Goal: Task Accomplishment & Management: Use online tool/utility

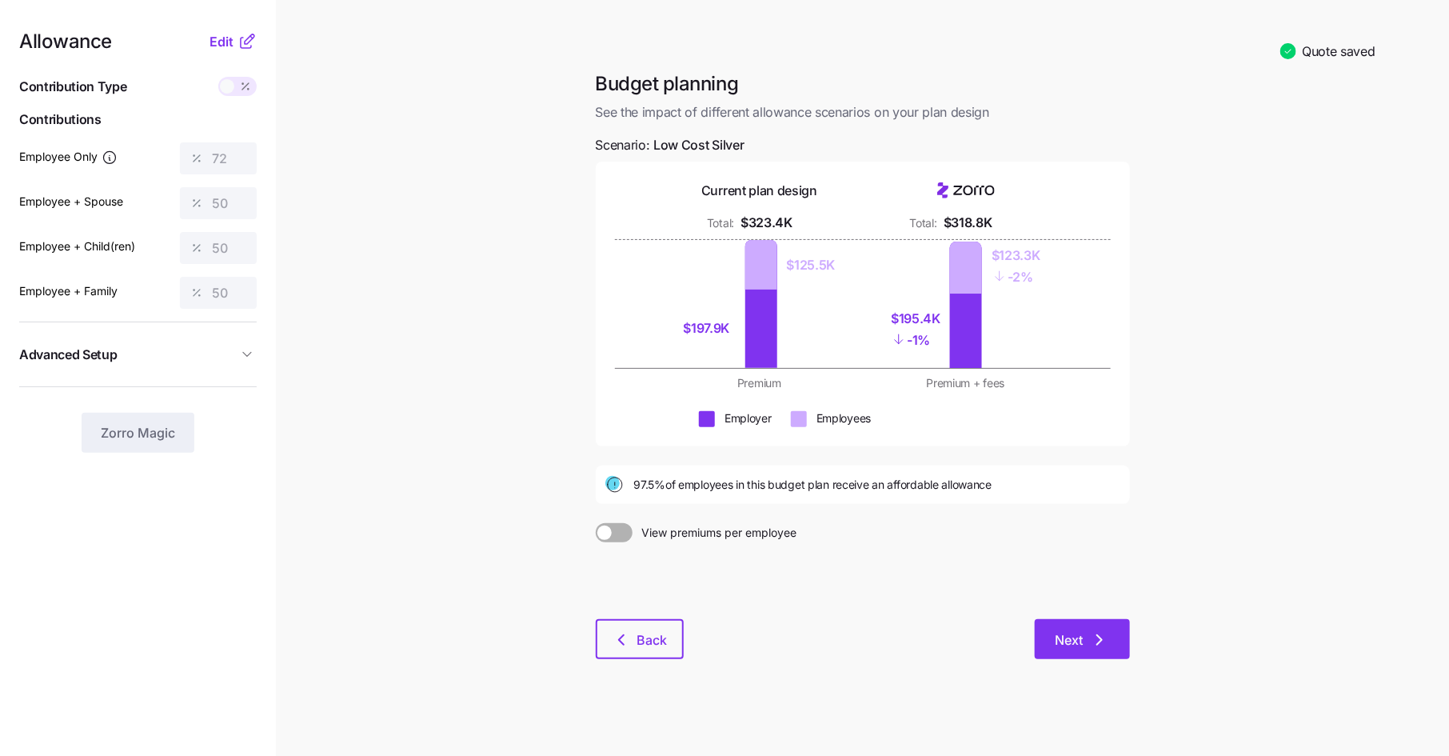
click at [1104, 645] on icon "button" at bounding box center [1099, 639] width 19 height 19
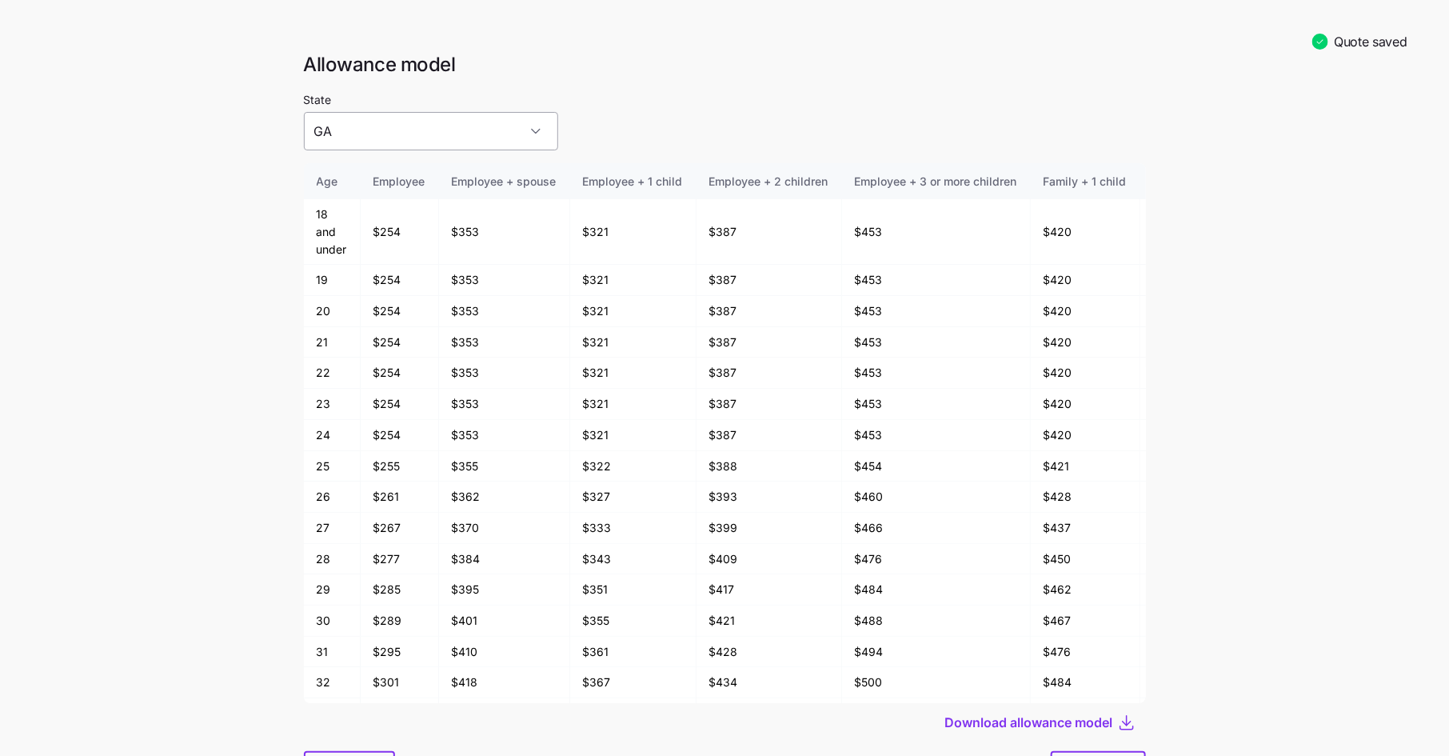
click at [453, 133] on input "GA" at bounding box center [431, 131] width 254 height 38
click at [586, 70] on h1 "Allowance model" at bounding box center [725, 64] width 842 height 25
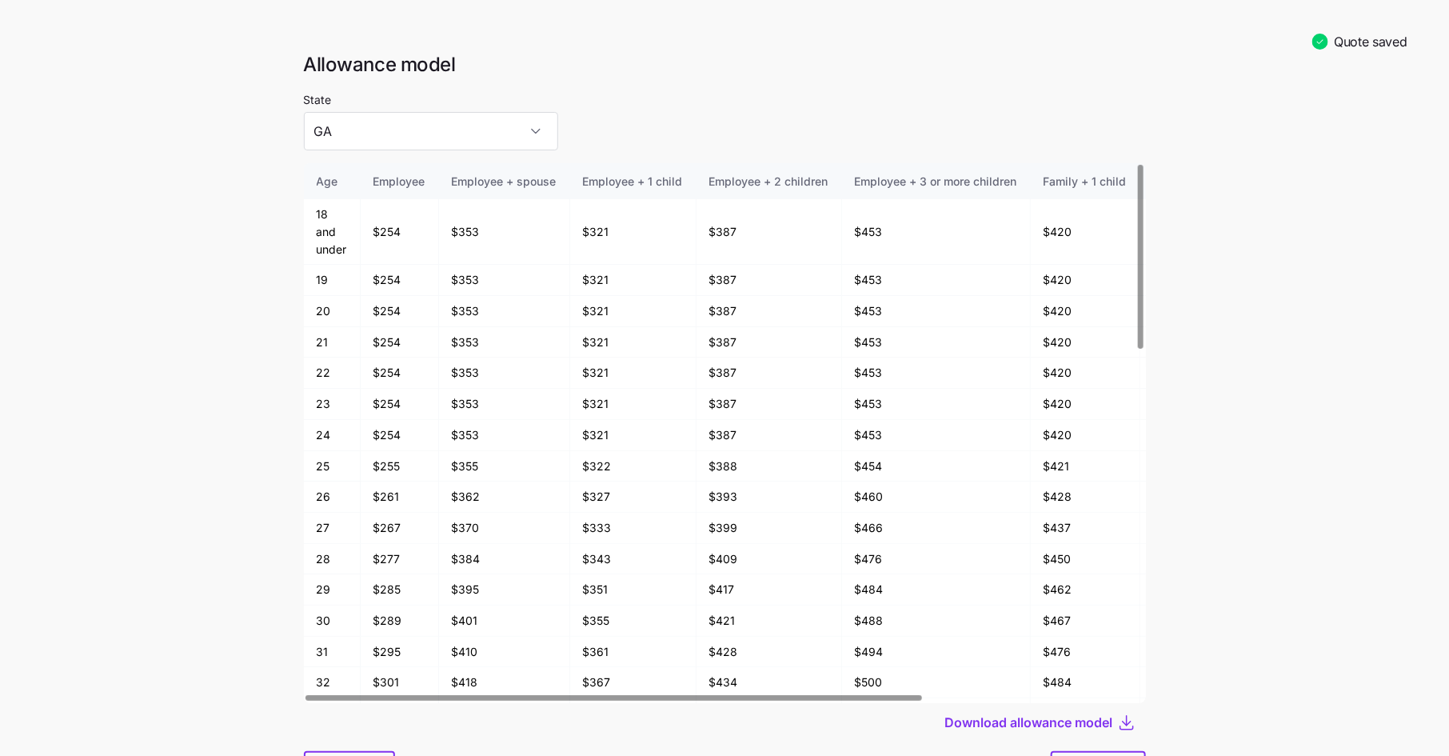
scroll to position [83, 0]
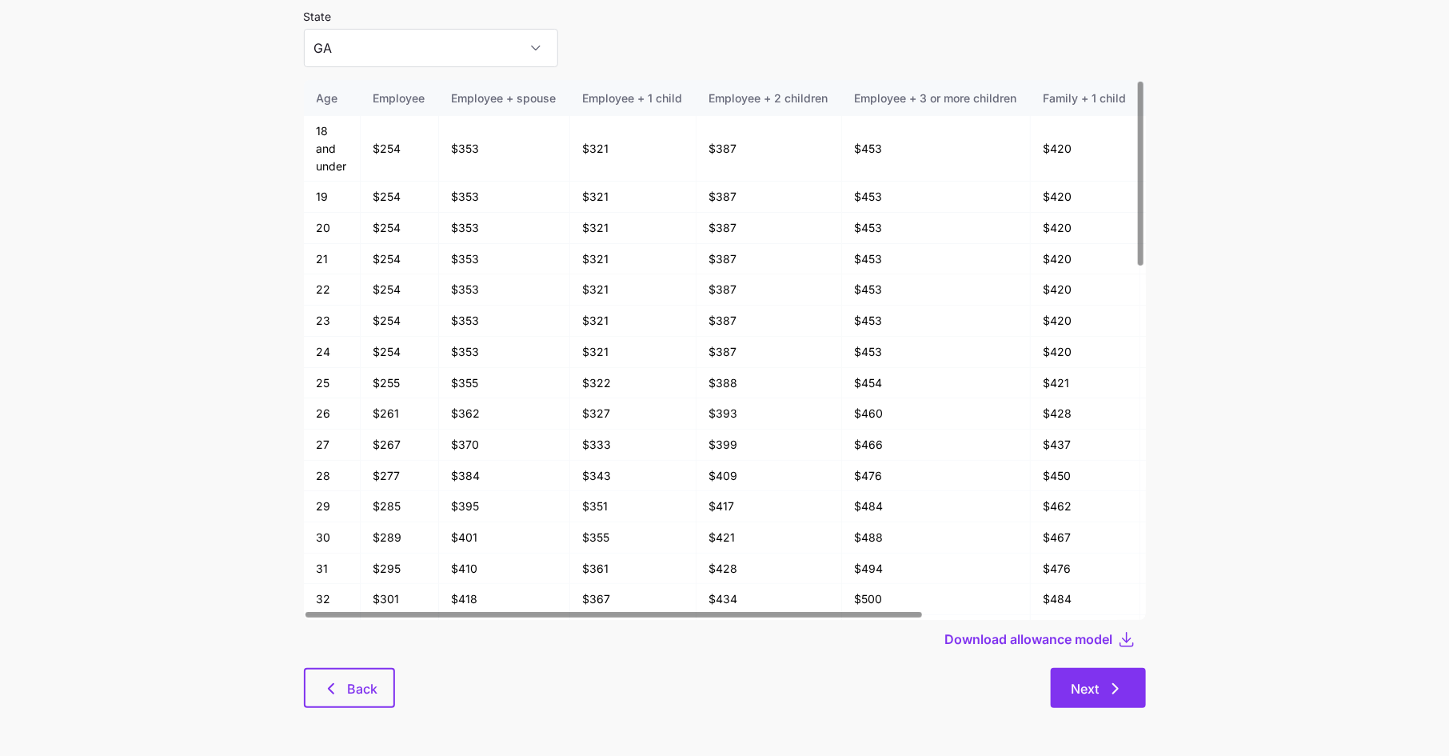
click at [1107, 687] on icon "button" at bounding box center [1115, 688] width 19 height 19
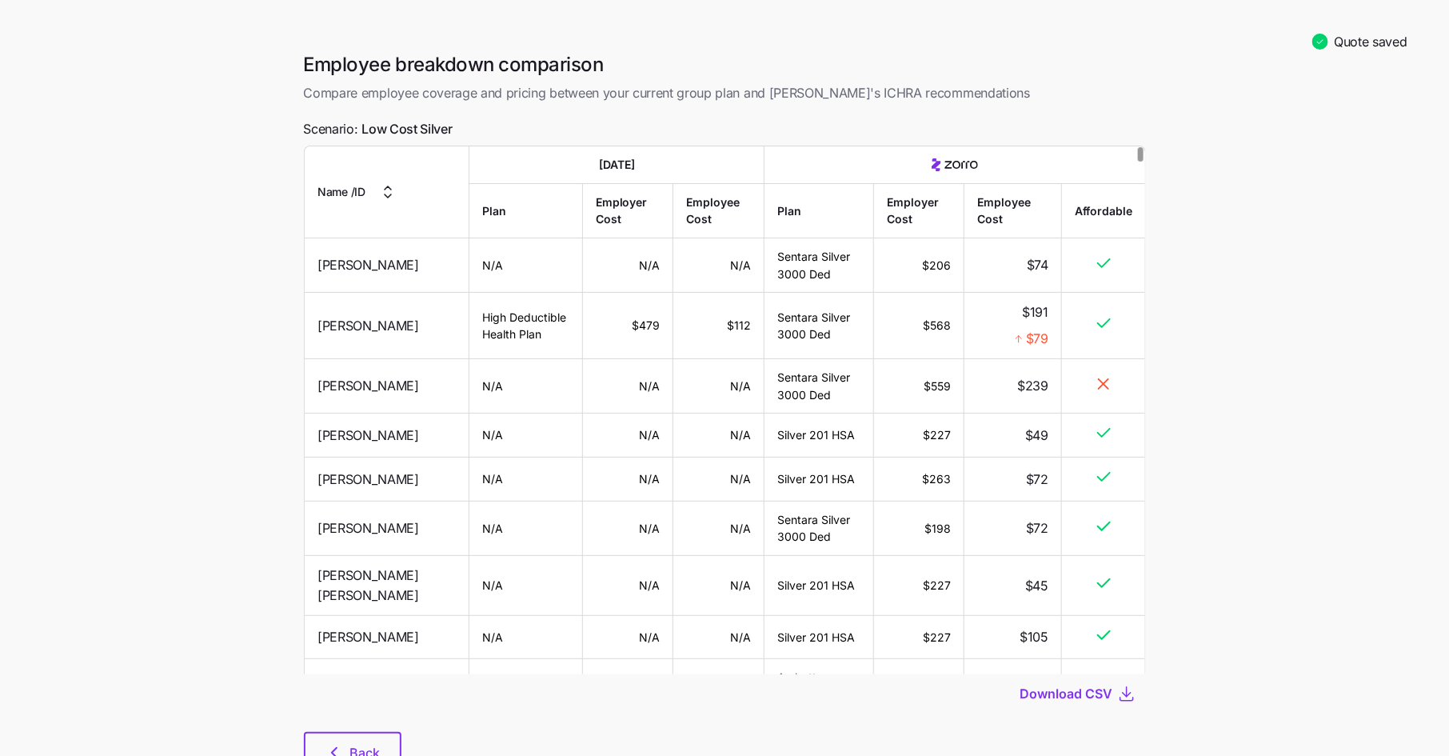
click at [1144, 147] on div at bounding box center [1141, 154] width 6 height 14
click at [1072, 691] on span "Download CSV" at bounding box center [1066, 693] width 93 height 19
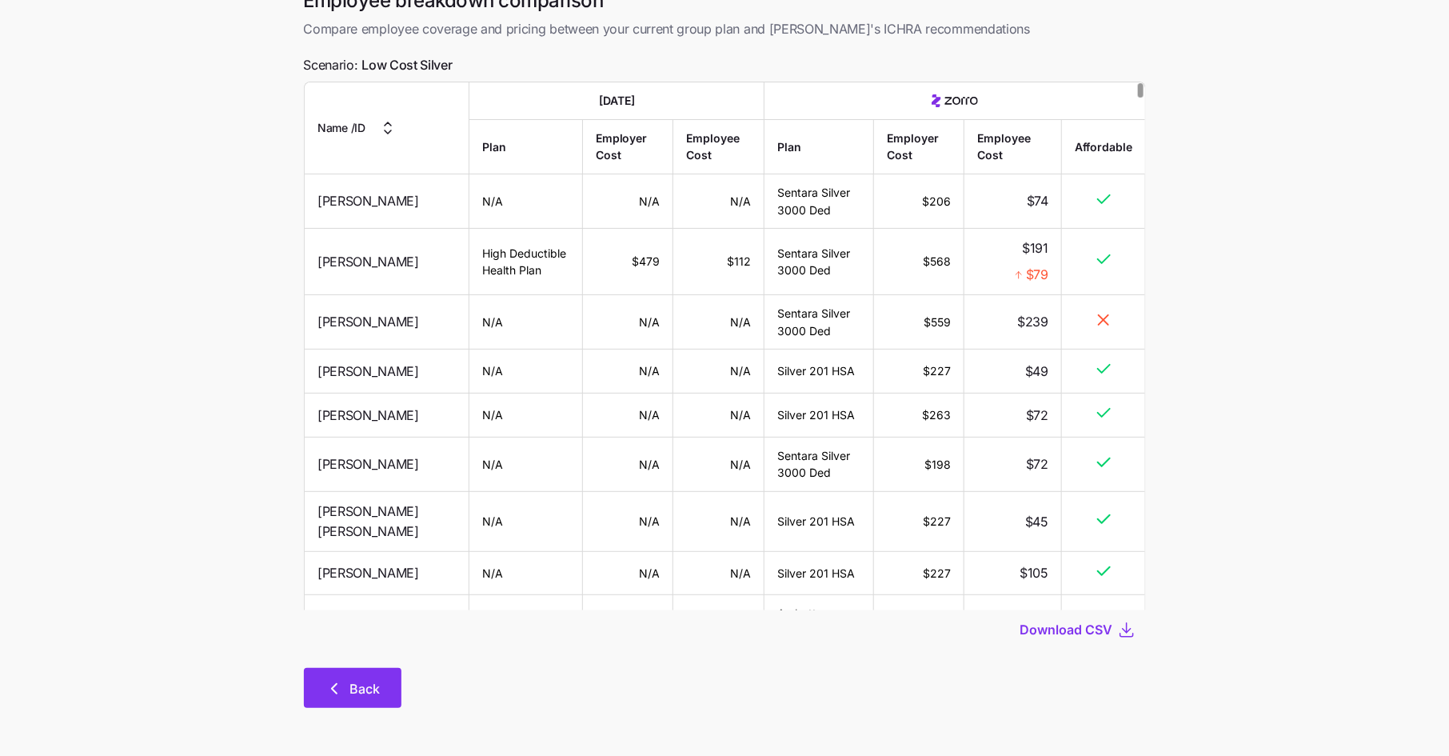
click at [349, 679] on span "Back" at bounding box center [353, 688] width 56 height 19
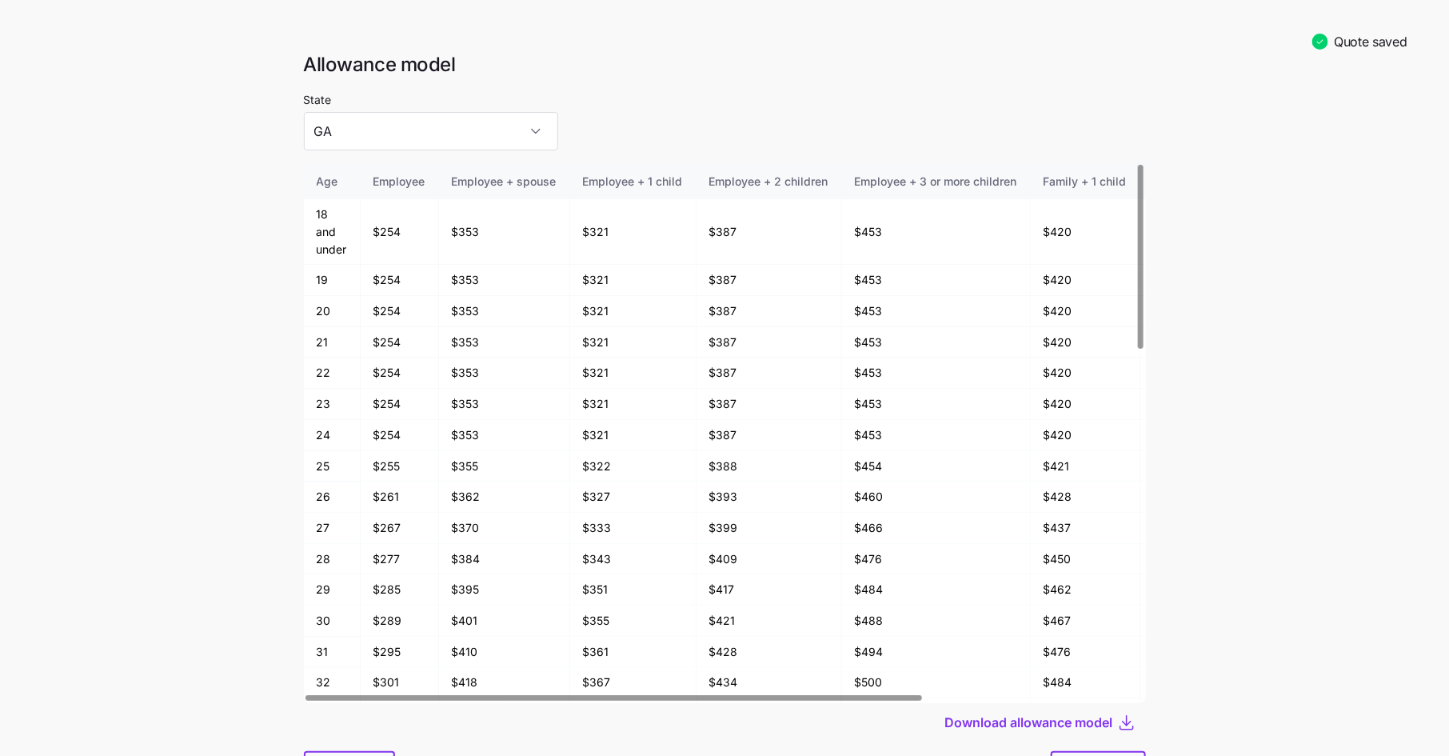
scroll to position [83, 0]
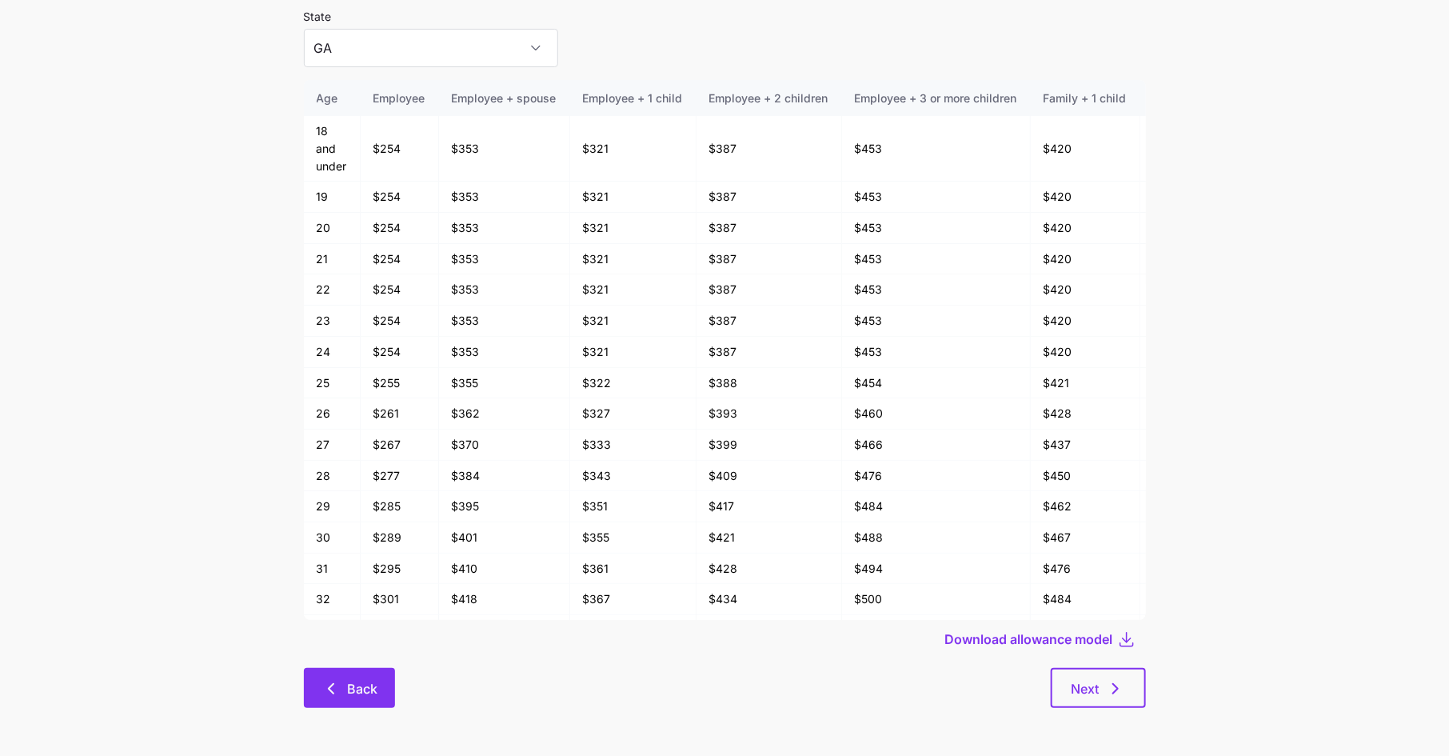
click at [338, 679] on icon "button" at bounding box center [330, 688] width 19 height 19
